Goal: Information Seeking & Learning: Learn about a topic

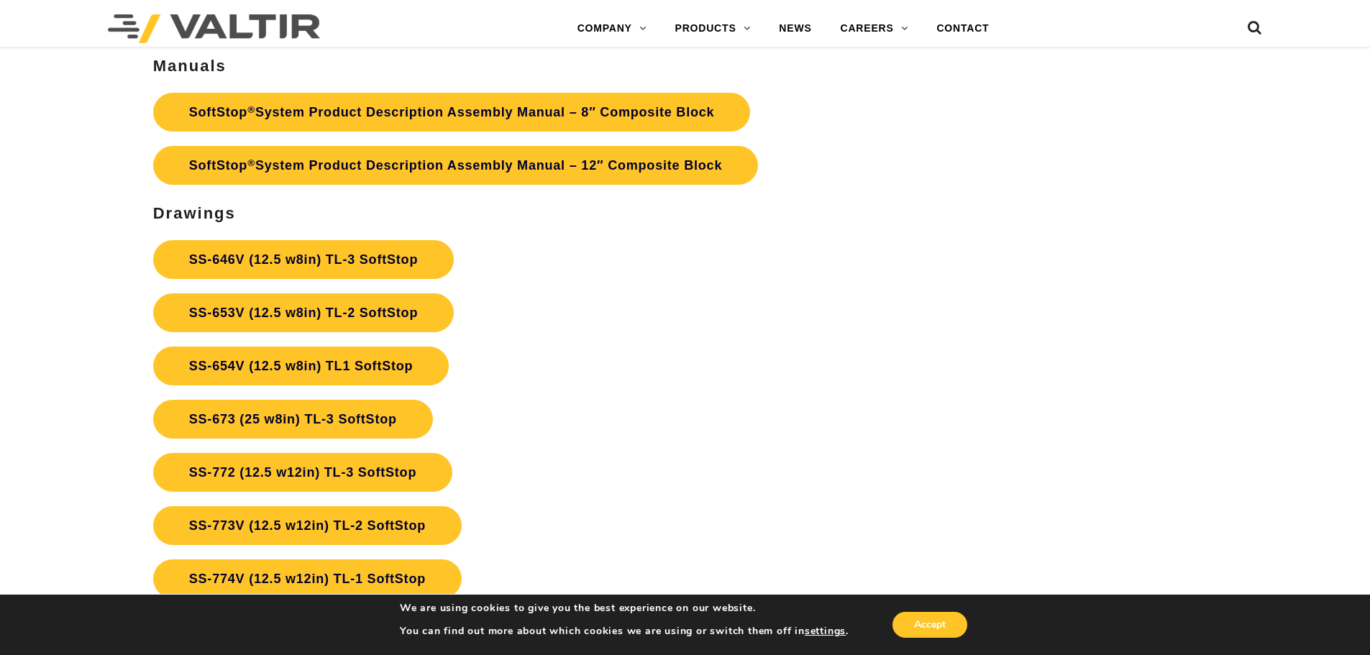
scroll to position [5273, 0]
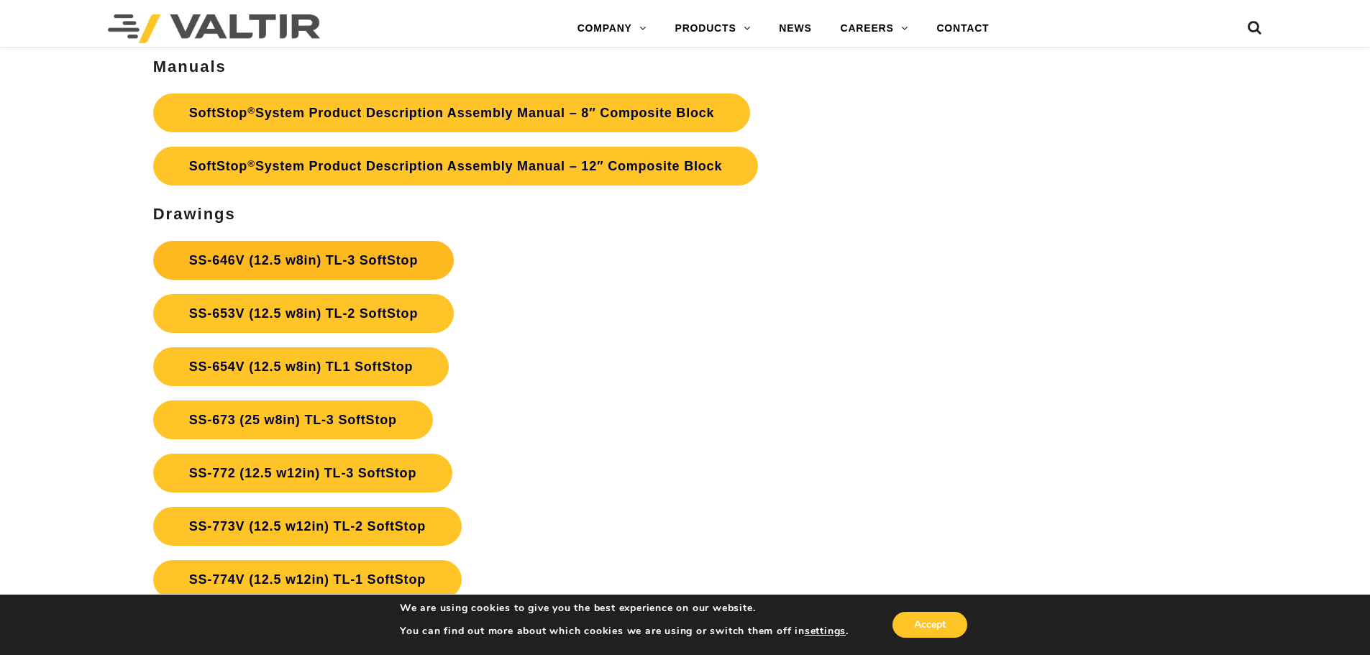
click at [362, 259] on link "SS-646V (12.5 w8in) TL-3 SoftStop" at bounding box center [303, 260] width 301 height 39
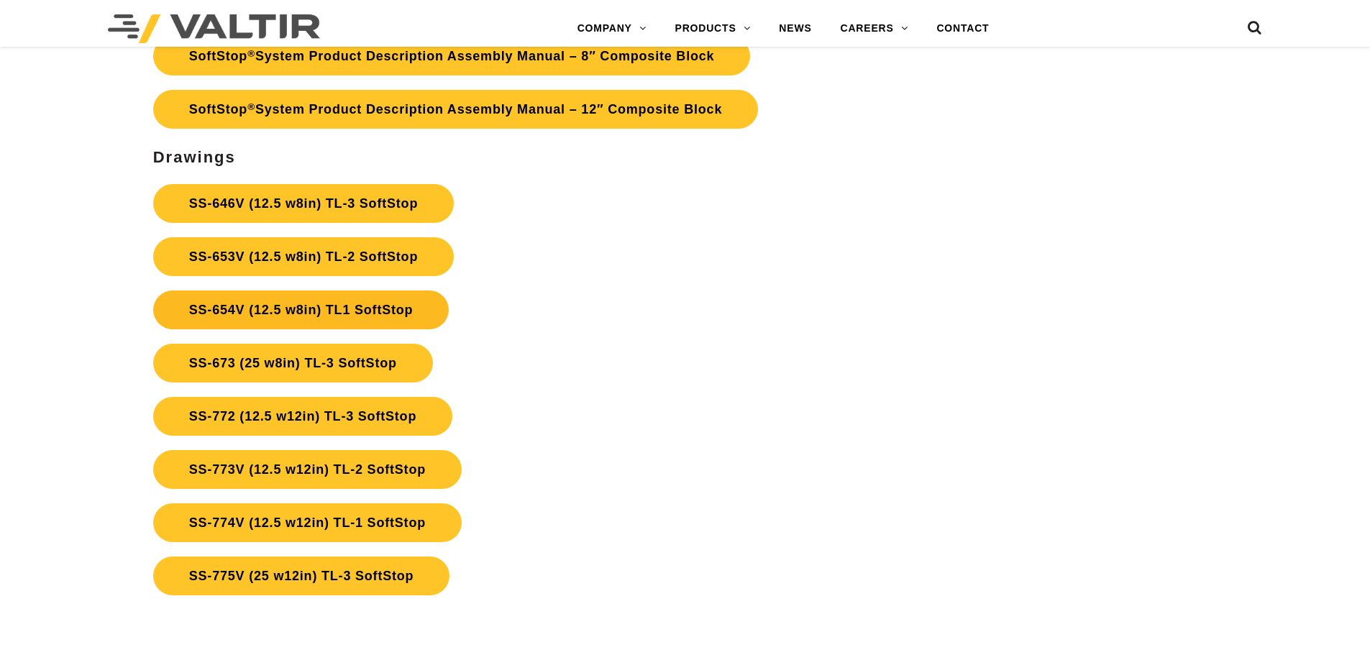
scroll to position [5273, 0]
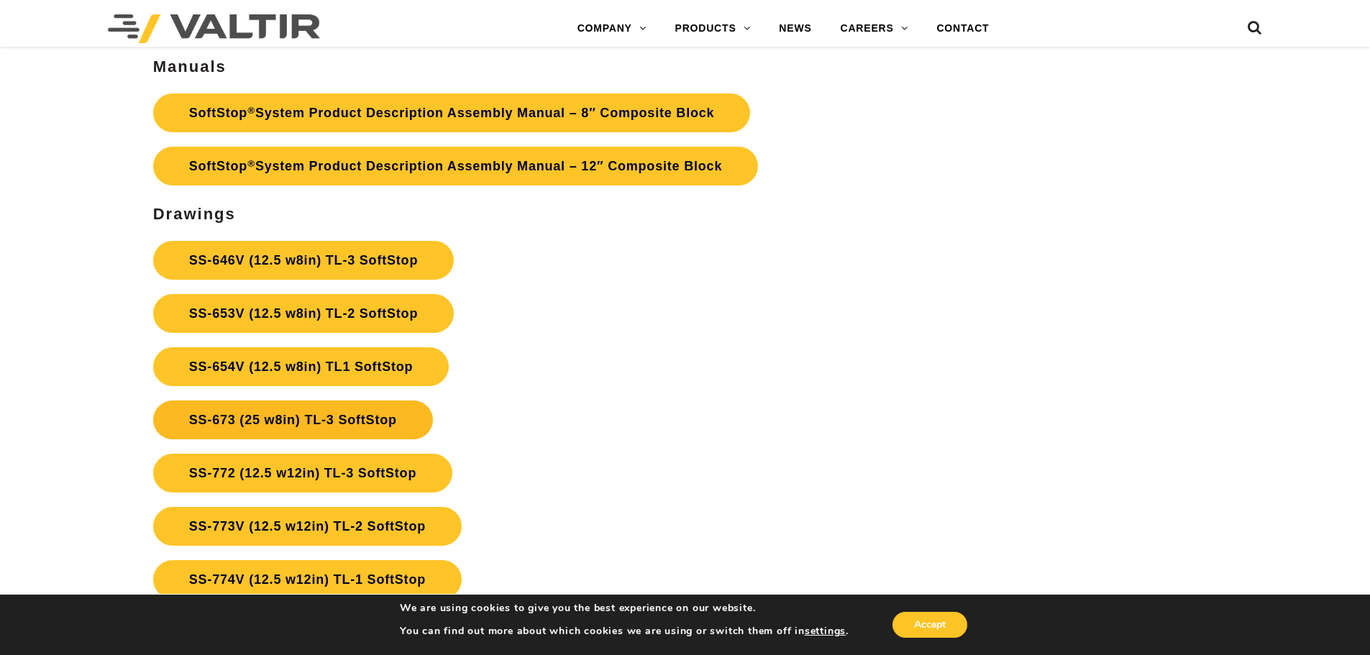
click at [365, 420] on link "SS-673 (25 w8in) TL-3 SoftStop" at bounding box center [293, 420] width 280 height 39
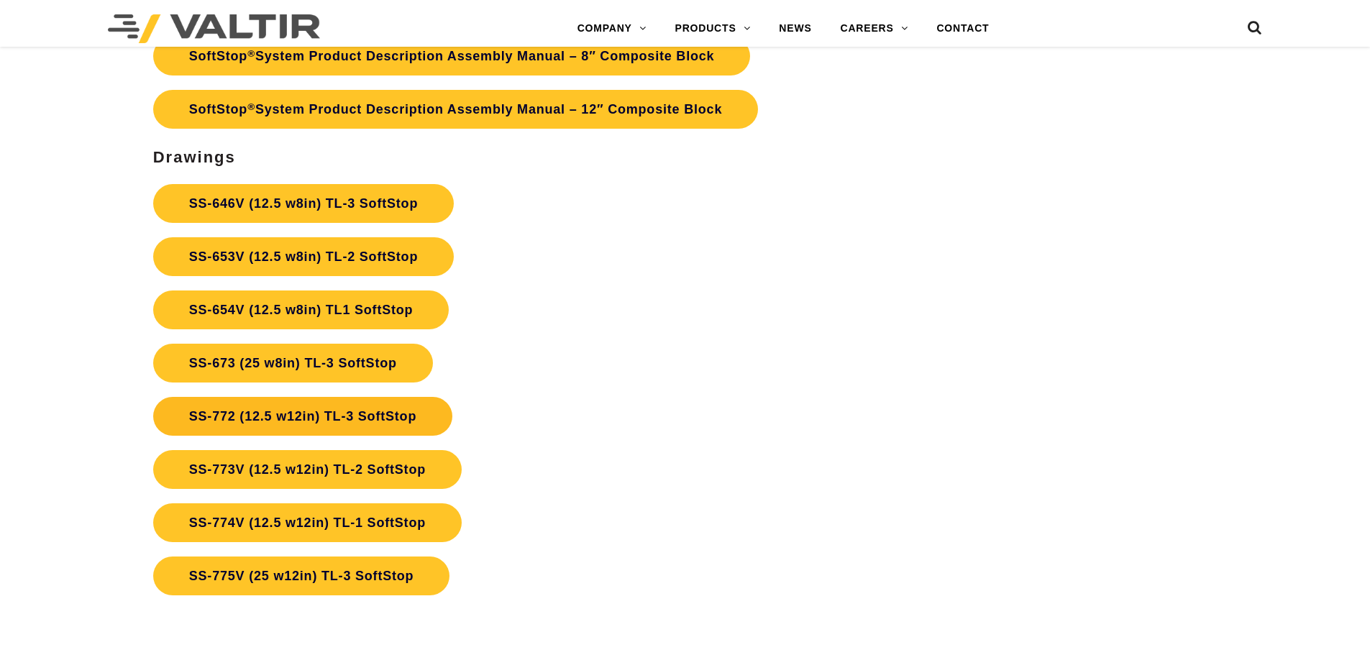
scroll to position [5273, 0]
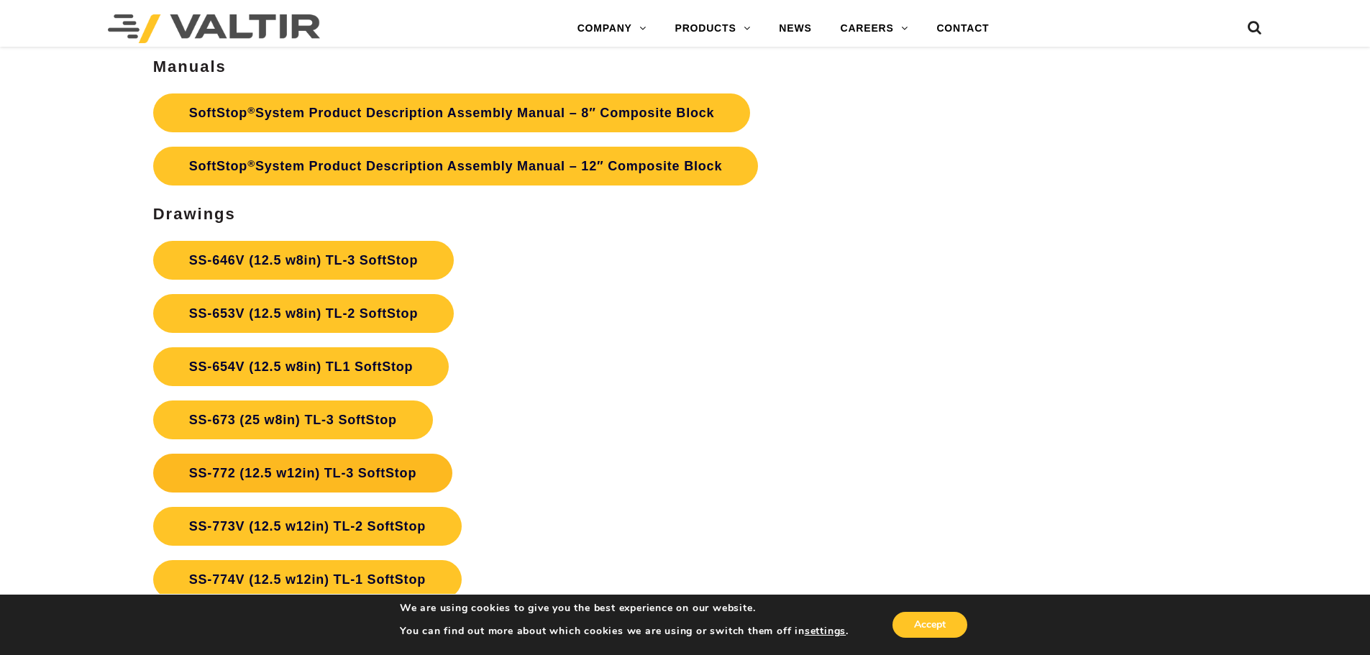
click at [379, 475] on link "SS-772 (12.5 w12in) TL-3 SoftStop" at bounding box center [302, 473] width 299 height 39
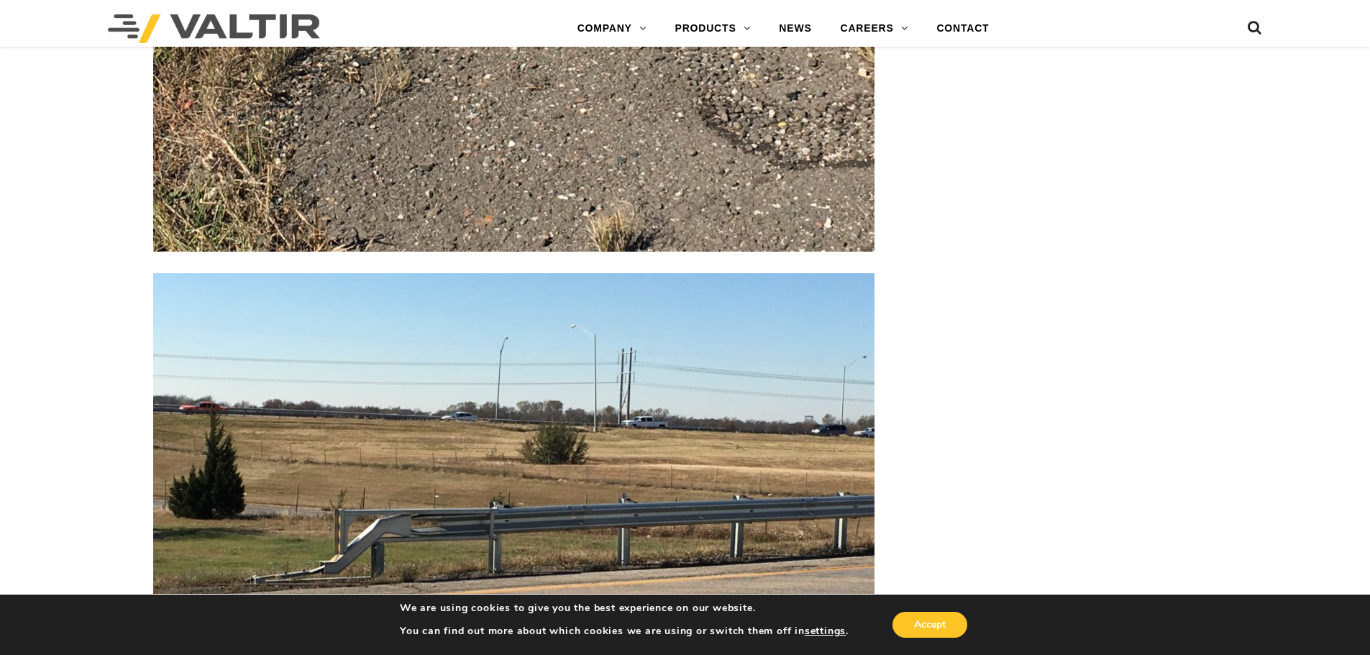
scroll to position [3652, 0]
